Goal: Book appointment/travel/reservation

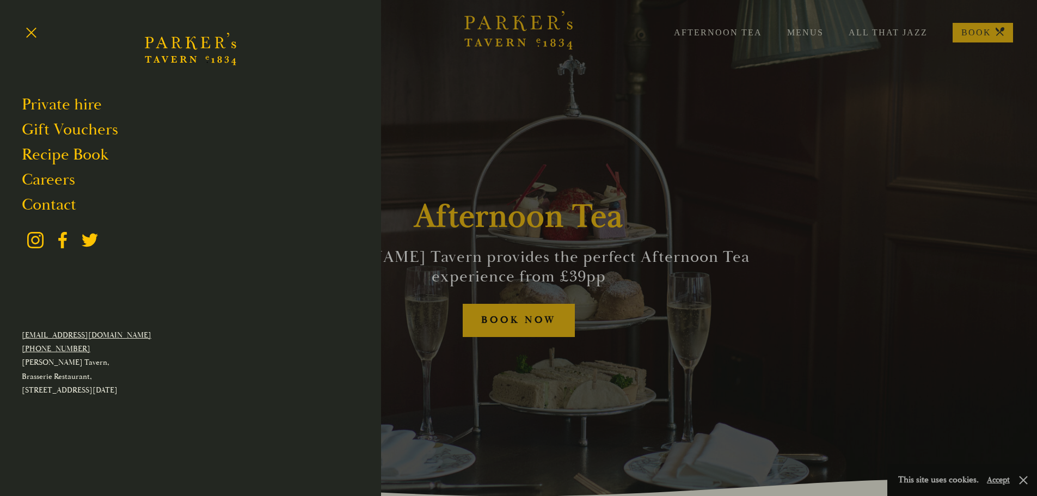
click at [200, 56] on icon "Brasserie Restaurant Cambridge | Parker's Tavern Cambridge Parker's Tavern is a…" at bounding box center [190, 48] width 91 height 65
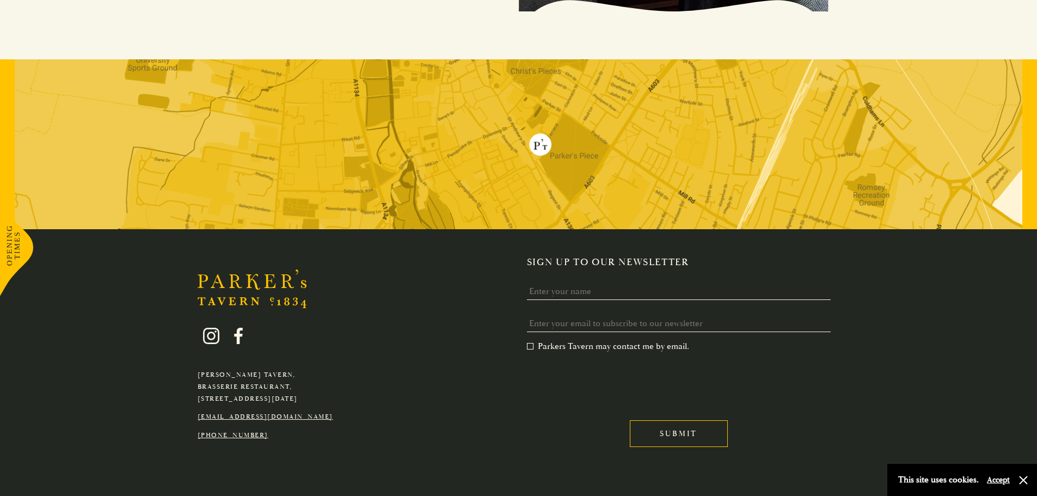
scroll to position [2227, 0]
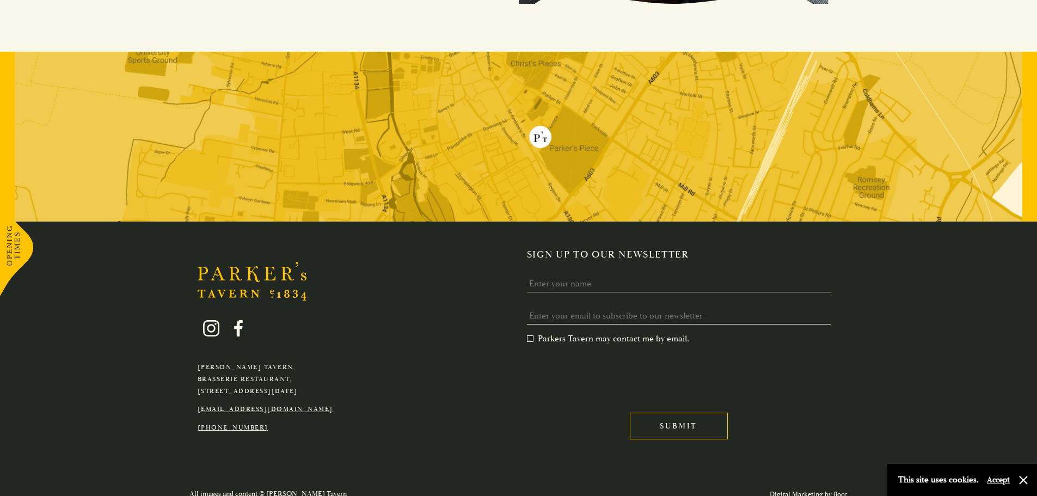
click at [546, 134] on img at bounding box center [518, 137] width 1007 height 170
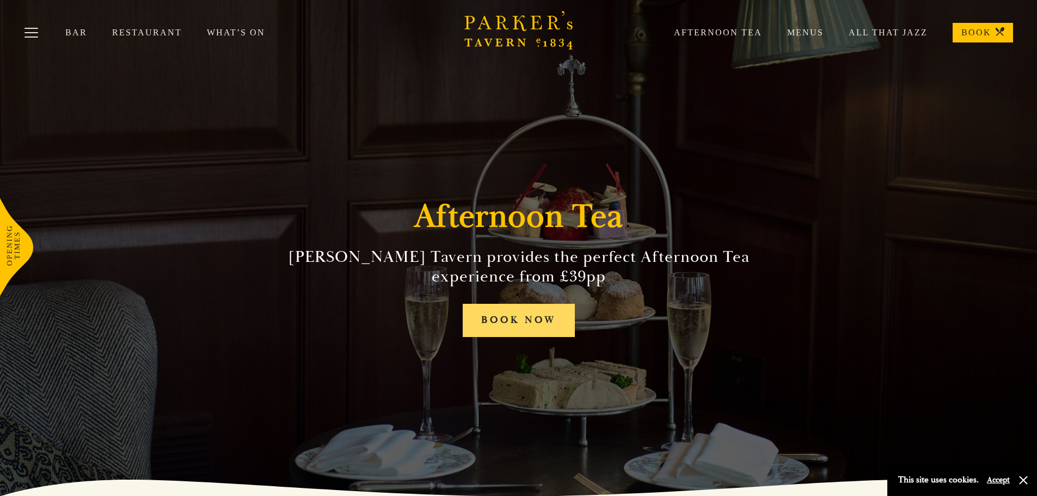
click at [494, 322] on link "BOOK NOW" at bounding box center [519, 320] width 112 height 33
click at [733, 34] on link "Afternoon Tea" at bounding box center [705, 32] width 113 height 11
click at [1024, 481] on button "button" at bounding box center [1023, 480] width 11 height 11
